Goal: Check status: Check status

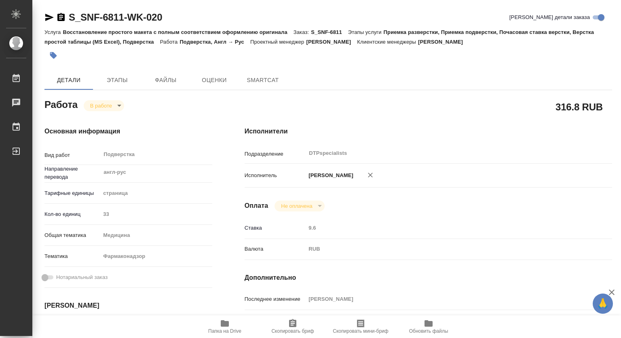
type textarea "x"
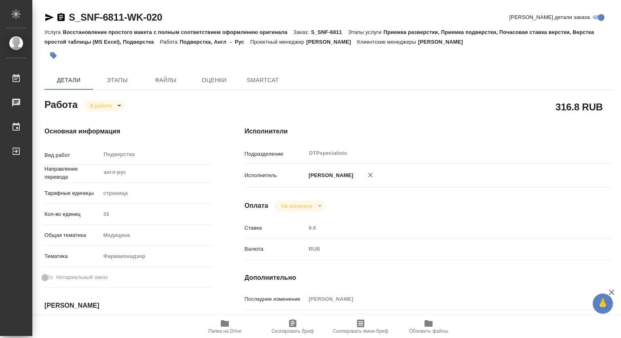
type textarea "x"
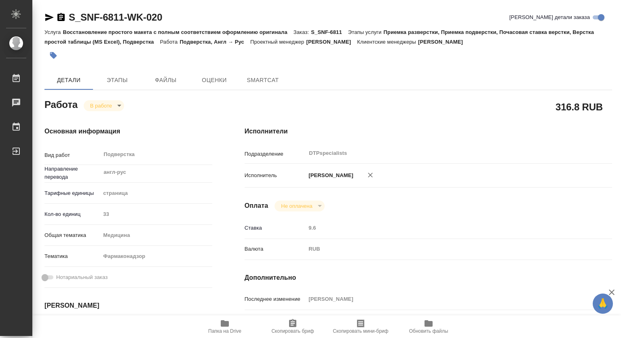
type textarea "x"
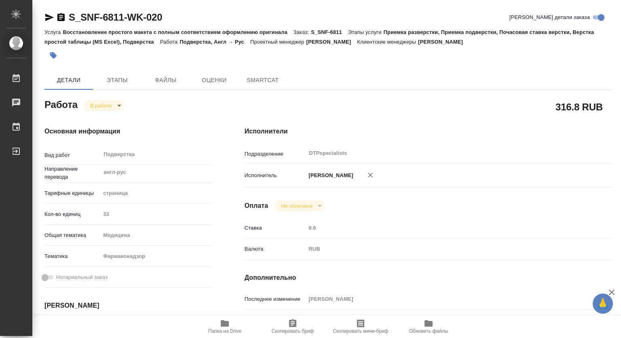
type textarea "x"
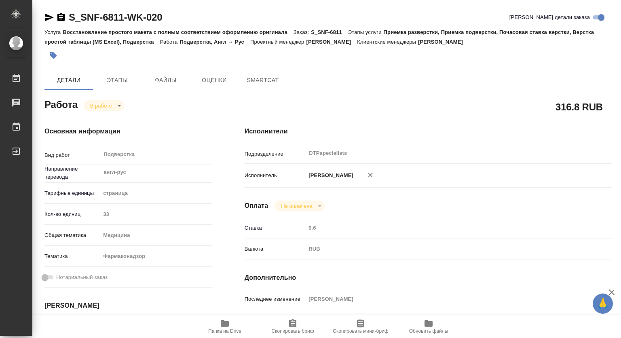
type textarea "x"
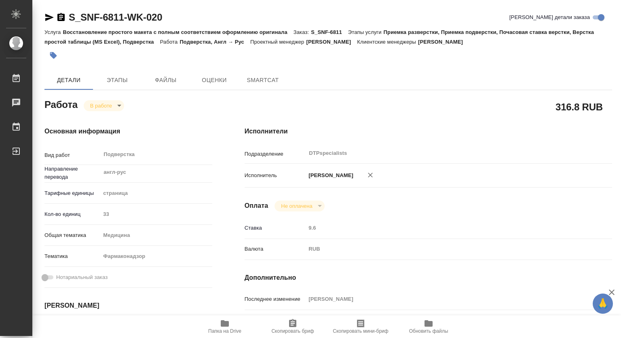
type textarea "x"
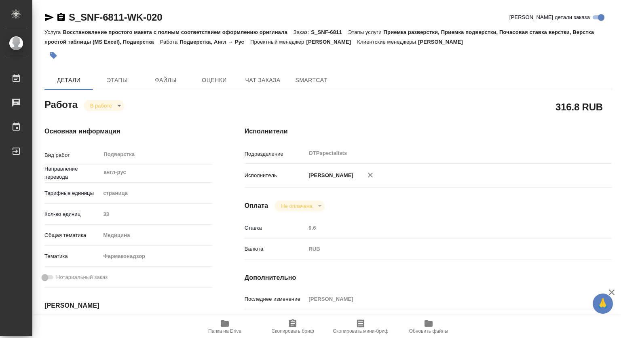
scroll to position [162, 0]
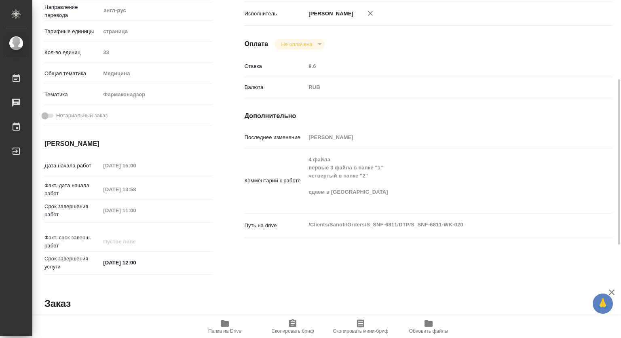
type textarea "x"
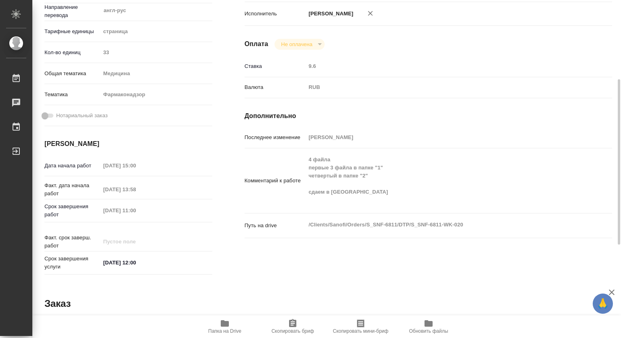
type textarea "x"
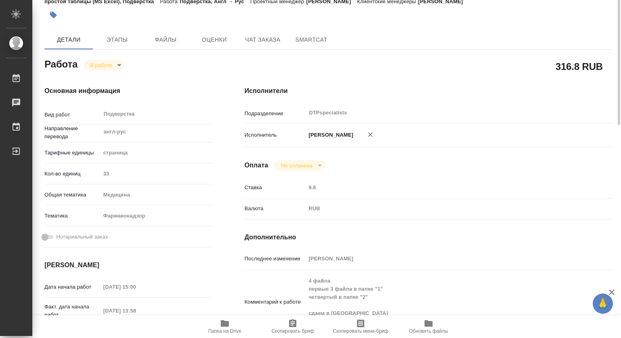
scroll to position [0, 0]
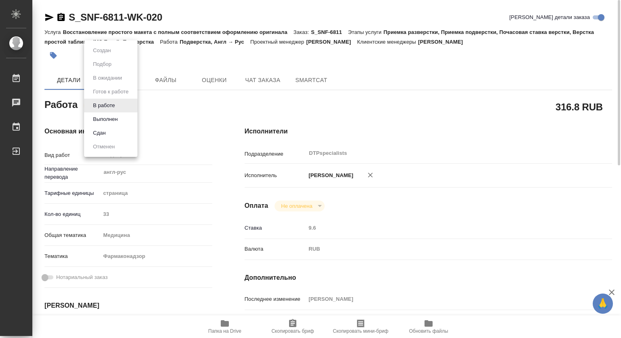
click at [105, 102] on body "🙏 .cls-1 fill:#fff; AWATERA [PERSON_NAME] 0 Чаты График Выйти S_SNF-6811-WK-020…" at bounding box center [310, 169] width 621 height 338
click at [106, 120] on button "Выполнен" at bounding box center [104, 119] width 29 height 9
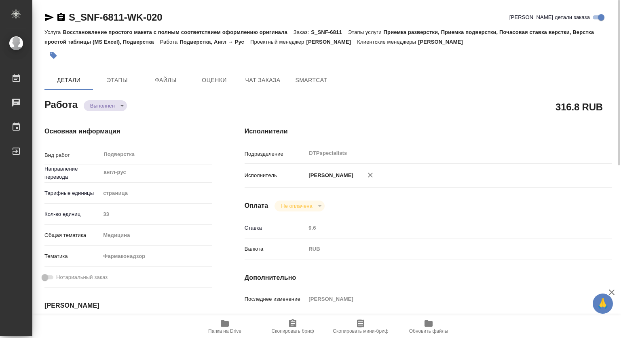
type textarea "x"
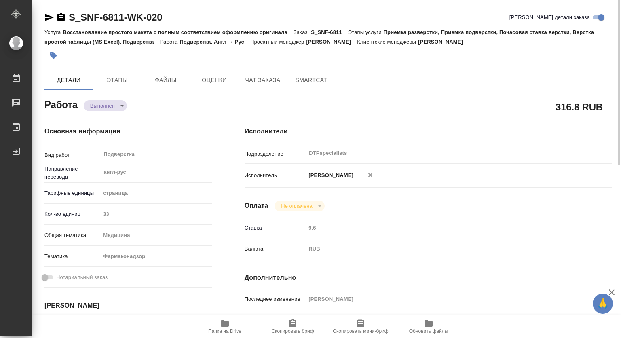
type textarea "x"
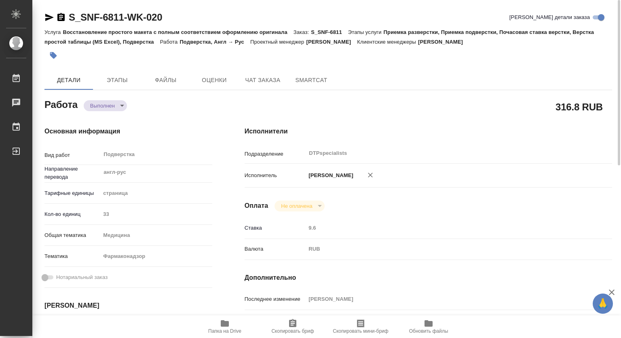
type textarea "x"
